Goal: Transaction & Acquisition: Purchase product/service

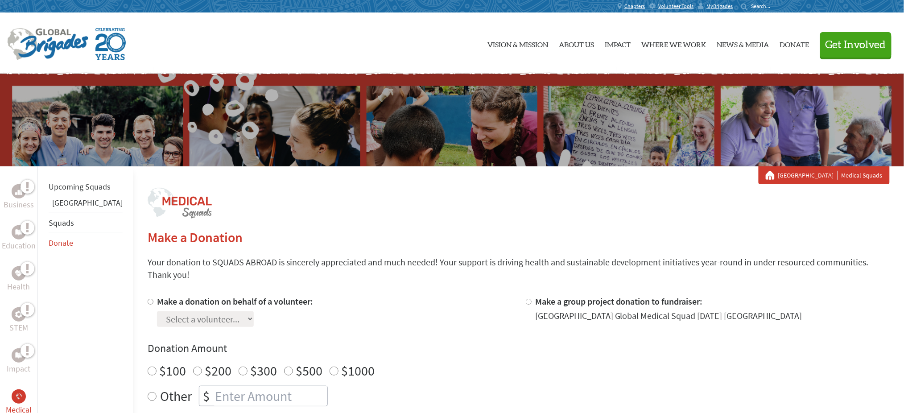
click at [148, 299] on input "Make a donation on behalf of a volunteer:" at bounding box center [151, 302] width 6 height 6
radio input "true"
click at [163, 311] on select "Select a volunteer... crystal corona Leah Herbert Theodore Owens" at bounding box center [205, 319] width 97 height 16
select select "67B91B3F-A568-11F0-9E6E-42010A400005"
click at [157, 311] on select "Select a volunteer... crystal corona Leah Herbert Theodore Owens" at bounding box center [205, 319] width 97 height 16
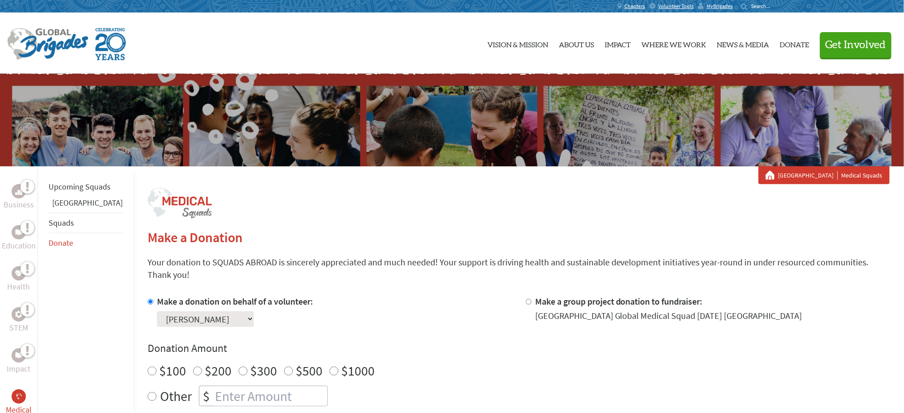
scroll to position [59, 0]
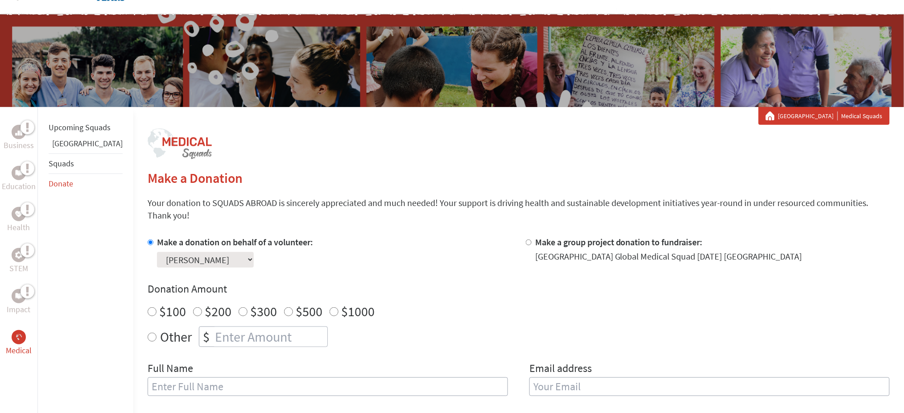
radio input "true"
click at [213, 327] on input "number" at bounding box center [270, 337] width 114 height 20
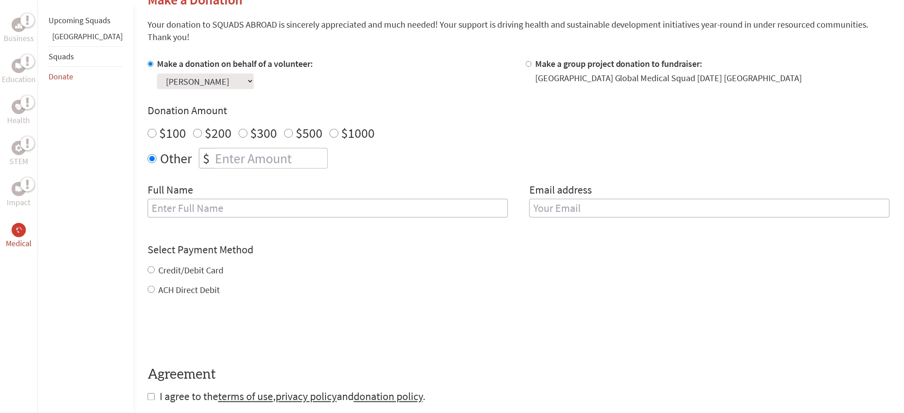
scroll to position [297, 0]
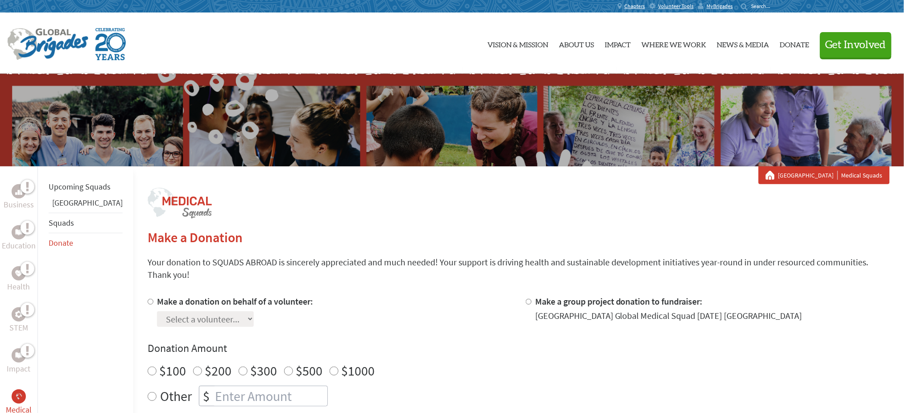
scroll to position [119, 0]
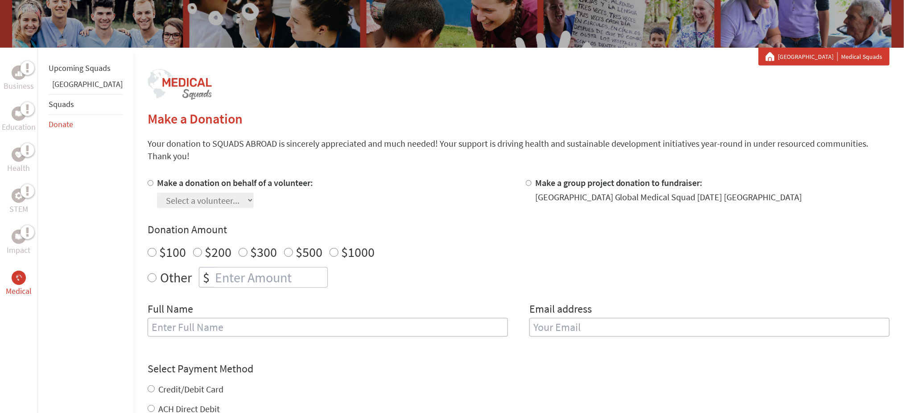
click at [148, 177] on div at bounding box center [152, 193] width 9 height 32
click at [148, 180] on input "Make a donation on behalf of a volunteer:" at bounding box center [151, 183] width 6 height 6
radio input "true"
click at [148, 180] on input "Make a donation on behalf of a volunteer:" at bounding box center [151, 183] width 6 height 6
